Goal: Task Accomplishment & Management: Manage account settings

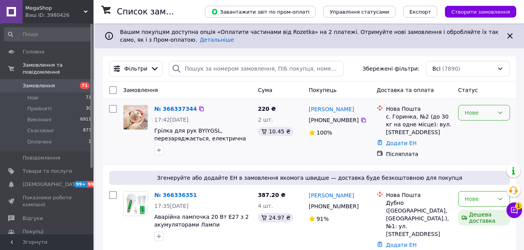
click at [472, 116] on div "Нове" at bounding box center [479, 112] width 29 height 9
click at [473, 127] on li "Прийнято" at bounding box center [483, 130] width 51 height 14
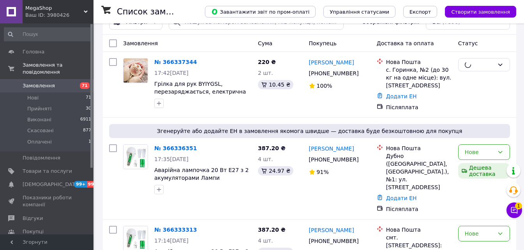
scroll to position [78, 0]
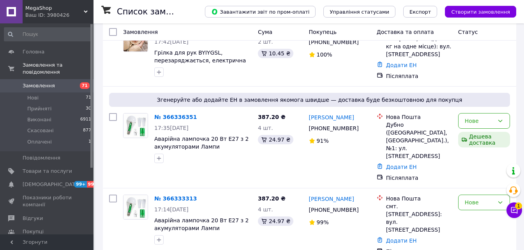
click at [473, 127] on div "Нове" at bounding box center [484, 121] width 52 height 16
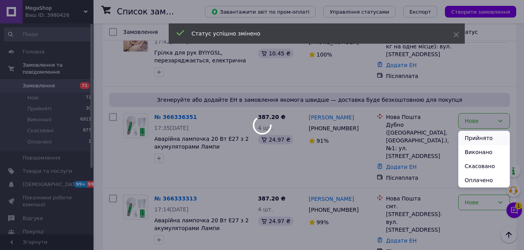
click at [477, 141] on li "Прийнято" at bounding box center [483, 138] width 51 height 14
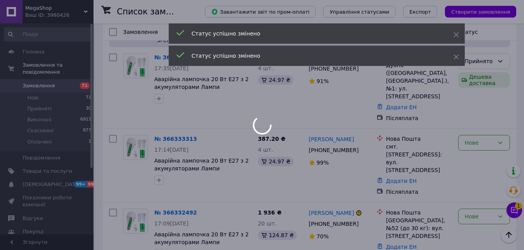
scroll to position [156, 0]
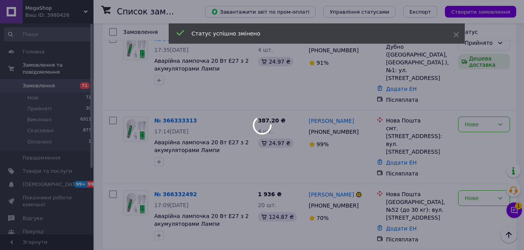
click at [479, 113] on div at bounding box center [262, 125] width 524 height 250
click at [477, 113] on div at bounding box center [262, 125] width 524 height 250
click at [475, 120] on div "Нове" at bounding box center [479, 124] width 29 height 9
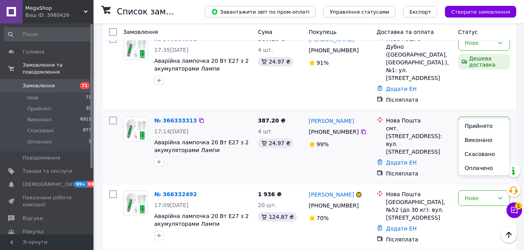
click at [475, 120] on div "Нове" at bounding box center [479, 124] width 29 height 9
click at [477, 123] on li "Прийнято" at bounding box center [483, 126] width 51 height 14
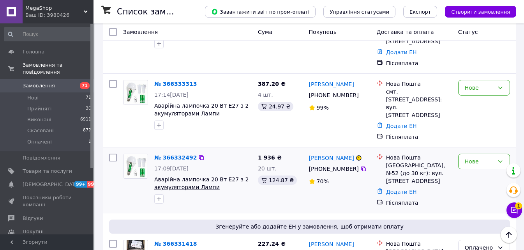
scroll to position [234, 0]
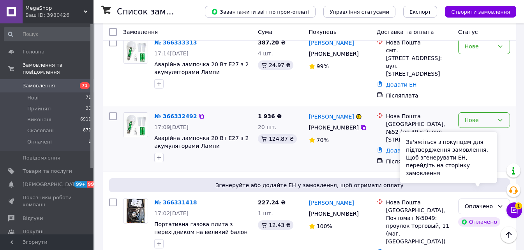
click at [475, 116] on div "Нове" at bounding box center [479, 120] width 29 height 9
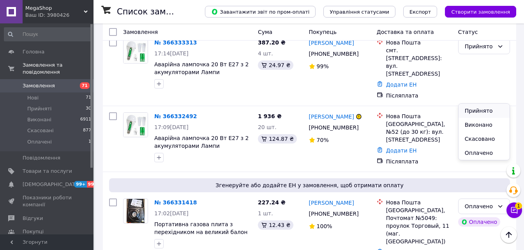
click at [475, 108] on li "Прийнято" at bounding box center [483, 111] width 51 height 14
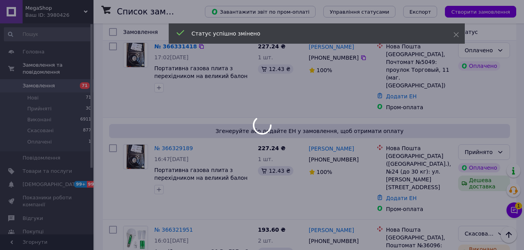
scroll to position [273, 0]
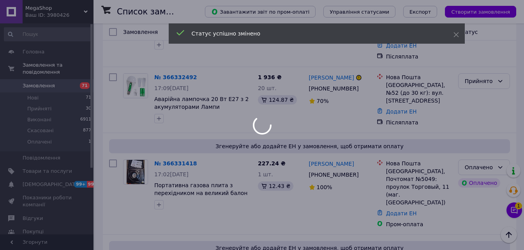
click at [473, 133] on div at bounding box center [262, 125] width 524 height 250
click at [476, 137] on div at bounding box center [262, 125] width 524 height 250
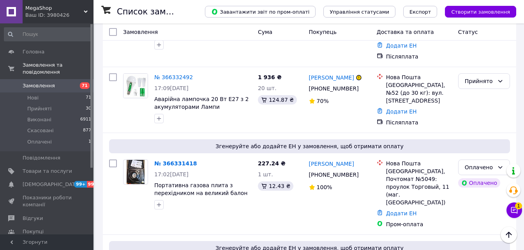
click at [476, 163] on div "Оплачено" at bounding box center [479, 167] width 29 height 9
click at [476, 150] on li "Прийнято" at bounding box center [483, 155] width 51 height 14
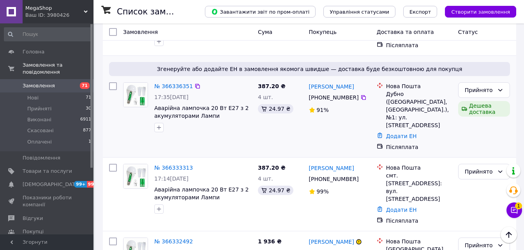
scroll to position [0, 0]
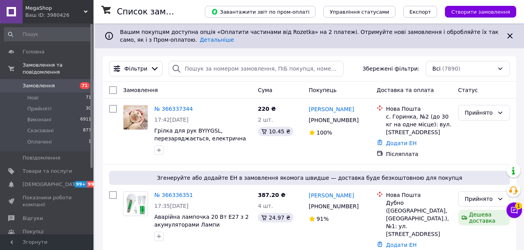
click at [42, 79] on link "Замовлення 71" at bounding box center [48, 85] width 96 height 13
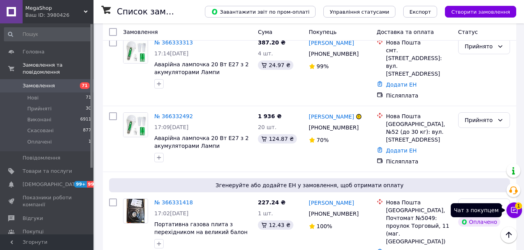
click at [515, 207] on span "1" at bounding box center [518, 204] width 7 height 7
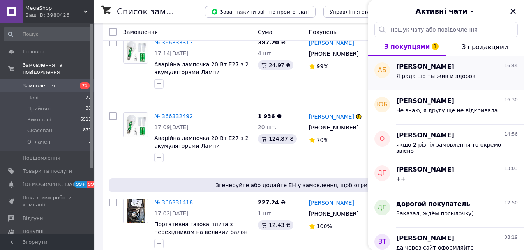
click at [437, 77] on span "Я рада шо ты жив и здоров" at bounding box center [435, 76] width 79 height 6
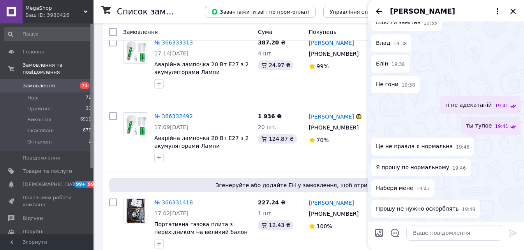
scroll to position [434, 0]
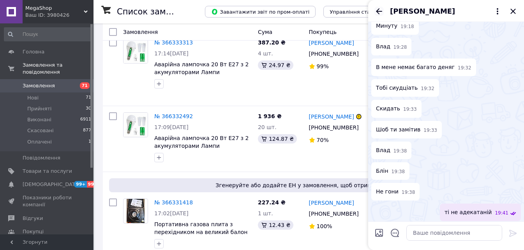
click at [381, 9] on icon "Назад" at bounding box center [378, 11] width 9 height 9
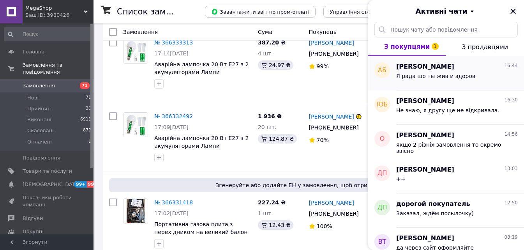
scroll to position [156, 0]
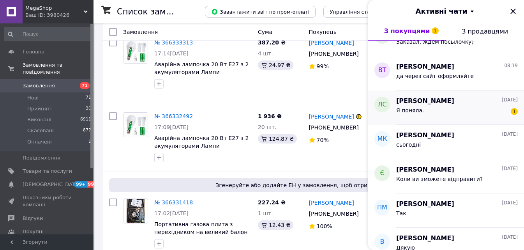
click at [427, 107] on div "Я поняла. 1" at bounding box center [457, 112] width 122 height 12
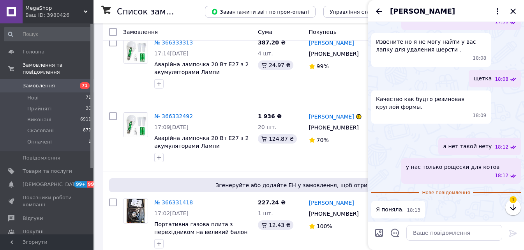
scroll to position [190, 0]
click at [378, 11] on icon "Назад" at bounding box center [378, 11] width 9 height 9
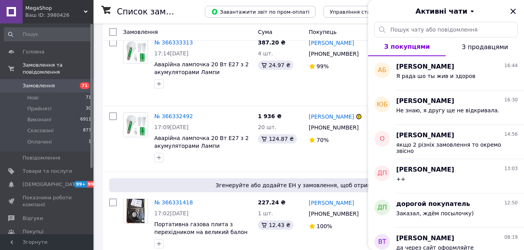
click at [41, 82] on span "Замовлення" at bounding box center [39, 85] width 32 height 7
click at [515, 10] on icon "Закрити" at bounding box center [512, 11] width 5 height 5
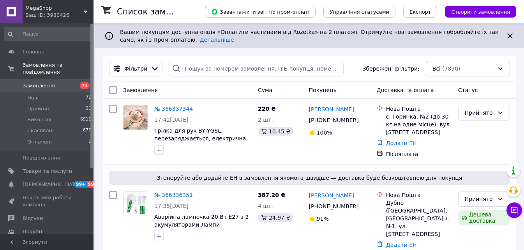
drag, startPoint x: 63, startPoint y: 82, endPoint x: 62, endPoint y: 72, distance: 10.7
click at [63, 82] on link "Замовлення 71" at bounding box center [48, 85] width 96 height 13
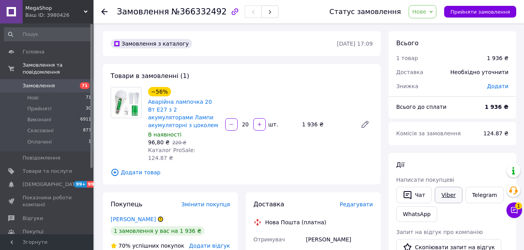
click at [451, 194] on link "Viber" at bounding box center [448, 195] width 27 height 16
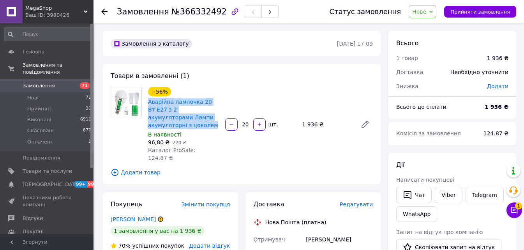
drag, startPoint x: 146, startPoint y: 102, endPoint x: 177, endPoint y: 123, distance: 37.3
click at [177, 123] on div "−56% Аварійна лампочка 20 Вт E27 з 2 акумуляторами Лампи акумуляторні з цоколем…" at bounding box center [183, 124] width 77 height 78
copy link "Аварійна лампочка 20 Вт E27 з 2 акумуляторами Лампи акумуляторні з цоколем"
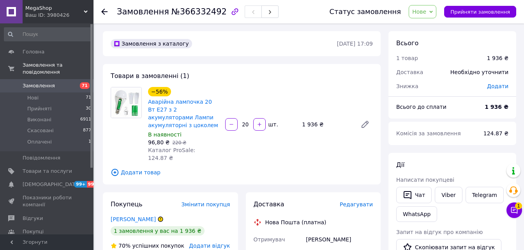
click at [510, 139] on div "124.87 ₴" at bounding box center [496, 133] width 34 height 17
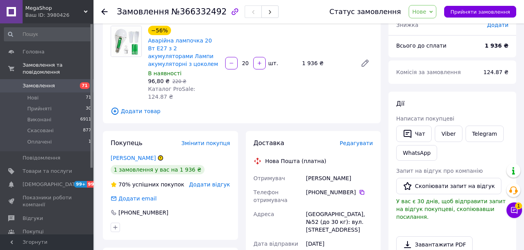
scroll to position [117, 0]
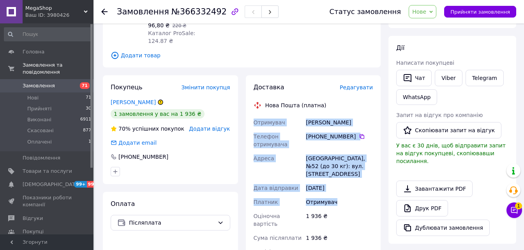
drag, startPoint x: 250, startPoint y: 113, endPoint x: 333, endPoint y: 185, distance: 110.4
click at [335, 184] on div "Доставка Редагувати Нова Пошта (платна) Отримувач Величко Надежда Телефон отрим…" at bounding box center [313, 223] width 135 height 296
copy div "Отримувач Величко Надежда Телефон отримувача +380 63 784 74 33   Адреса Одеса, …"
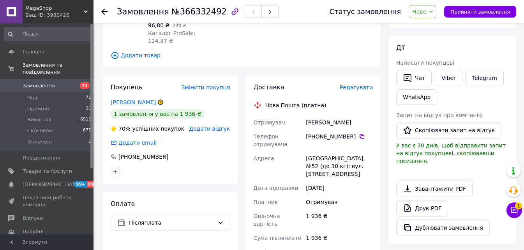
click at [513, 122] on div "Дії Написати покупцеві   Чат Viber Telegram WhatsApp Запит на відгук про компан…" at bounding box center [452, 140] width 128 height 208
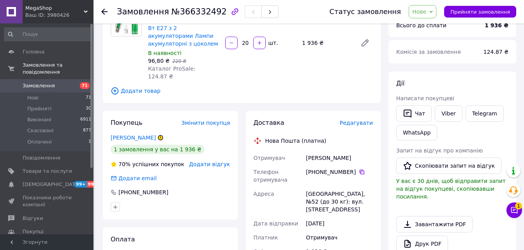
scroll to position [39, 0]
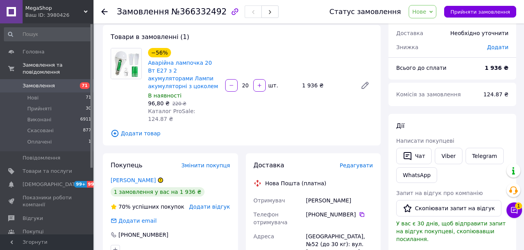
click at [511, 138] on div "Дії Написати покупцеві   Чат Viber Telegram WhatsApp Запит на відгук про компан…" at bounding box center [452, 218] width 128 height 208
click at [508, 136] on div "Дії Написати покупцеві   Чат Viber Telegram WhatsApp Запит на відгук про компан…" at bounding box center [452, 218] width 112 height 192
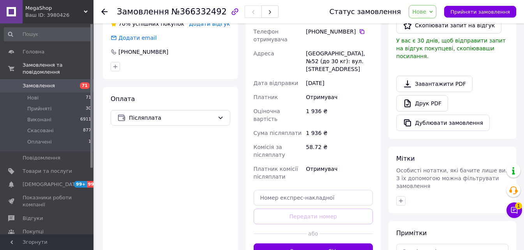
scroll to position [288, 0]
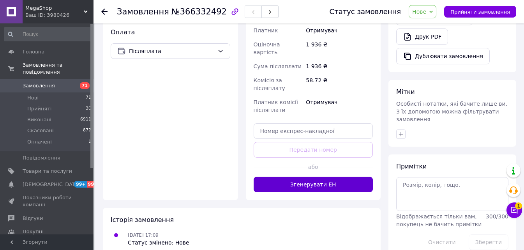
click at [298, 176] on button "Згенерувати ЕН" at bounding box center [314, 184] width 120 height 16
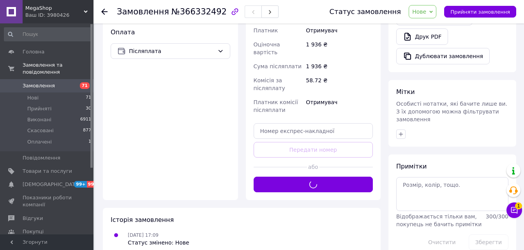
scroll to position [16, 0]
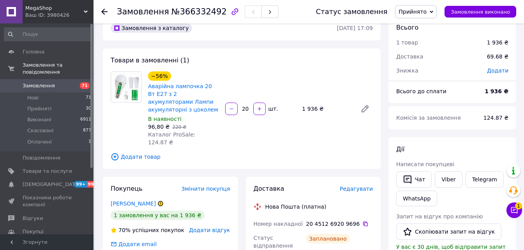
click at [57, 82] on span "Замовлення" at bounding box center [47, 85] width 49 height 7
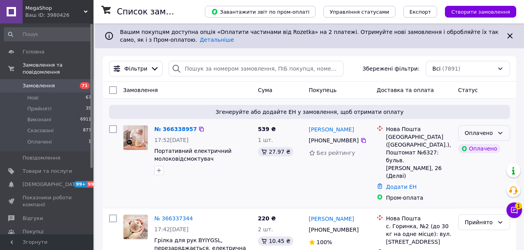
click at [486, 132] on div "Оплачено" at bounding box center [479, 133] width 29 height 9
click at [485, 152] on li "Прийнято" at bounding box center [483, 150] width 51 height 14
click at [48, 82] on span "Замовлення" at bounding box center [39, 85] width 32 height 7
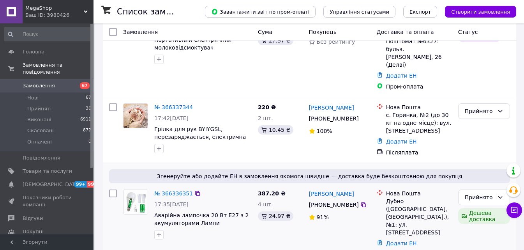
scroll to position [195, 0]
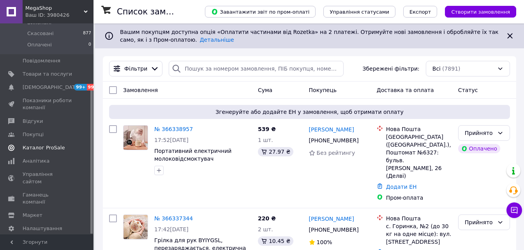
click at [51, 144] on span "Каталог ProSale" at bounding box center [44, 147] width 42 height 7
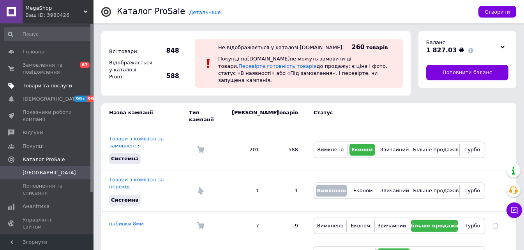
click at [43, 87] on span "Товари та послуги" at bounding box center [47, 85] width 49 height 7
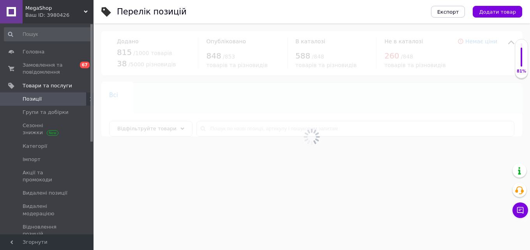
click at [171, 123] on div at bounding box center [311, 136] width 436 height 226
drag, startPoint x: 174, startPoint y: 132, endPoint x: 171, endPoint y: 127, distance: 6.3
click at [173, 133] on div "Відфільтруйте товари" at bounding box center [150, 129] width 83 height 16
click at [168, 131] on div "Відфільтруйте товари" at bounding box center [150, 129] width 83 height 16
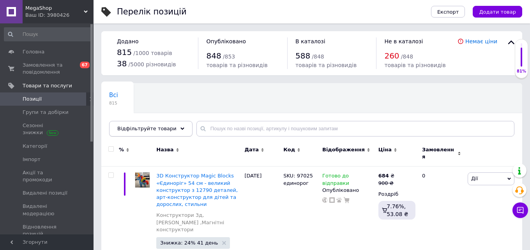
click at [180, 127] on icon at bounding box center [182, 129] width 4 height 4
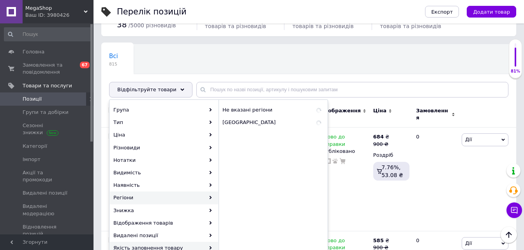
scroll to position [78, 0]
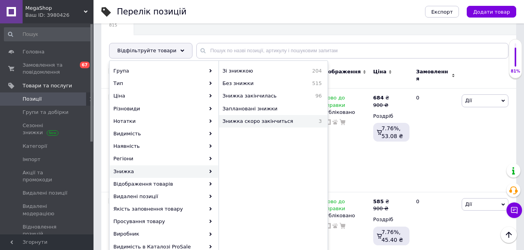
click at [252, 125] on div "Знижка скоро закінчиться 3" at bounding box center [273, 121] width 108 height 12
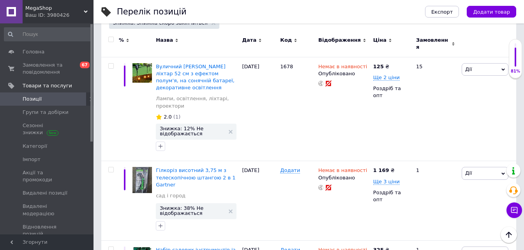
scroll to position [182, 0]
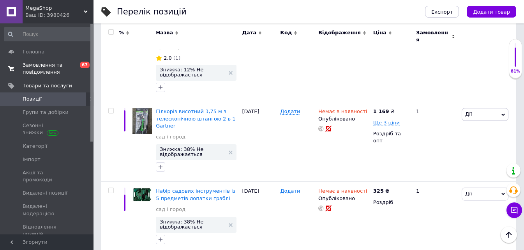
click at [33, 72] on span "Замовлення та повідомлення" at bounding box center [47, 69] width 49 height 14
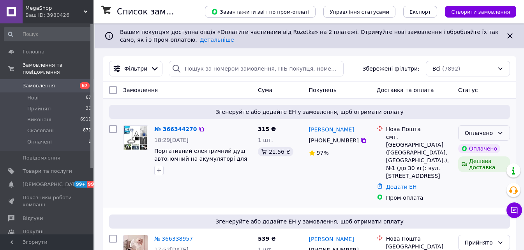
click at [487, 129] on div "Оплачено" at bounding box center [479, 133] width 29 height 9
click at [485, 145] on li "Прийнято" at bounding box center [483, 150] width 51 height 14
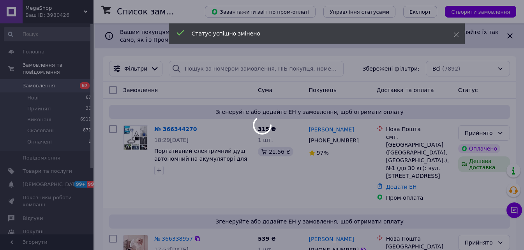
scroll to position [156, 0]
